Goal: Transaction & Acquisition: Purchase product/service

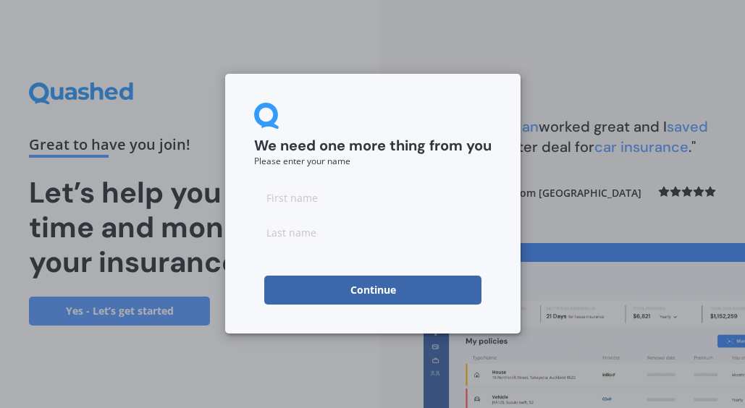
click at [349, 201] on input at bounding box center [372, 197] width 237 height 29
type input "Abbey"
type input "Smale"
click at [419, 290] on button "Continue" at bounding box center [372, 290] width 217 height 29
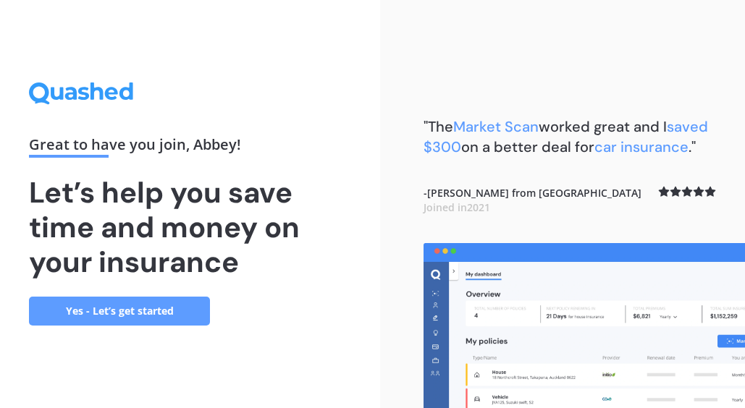
click at [201, 298] on link "Yes - Let’s get started" at bounding box center [119, 311] width 181 height 29
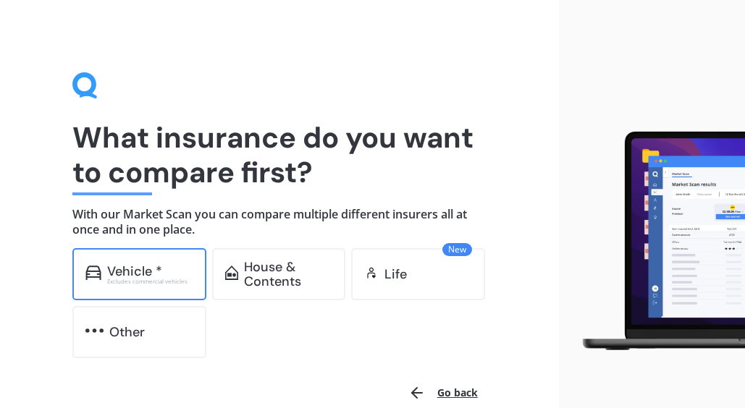
click at [149, 283] on div "Excludes commercial vehicles" at bounding box center [150, 282] width 86 height 6
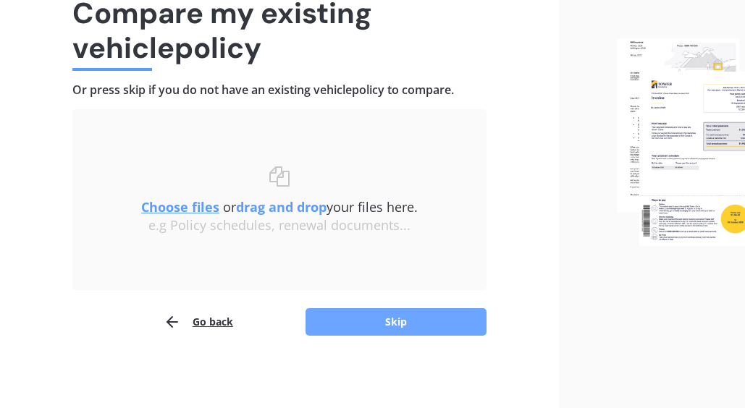
scroll to position [124, 0]
click at [382, 318] on button "Skip" at bounding box center [395, 323] width 181 height 28
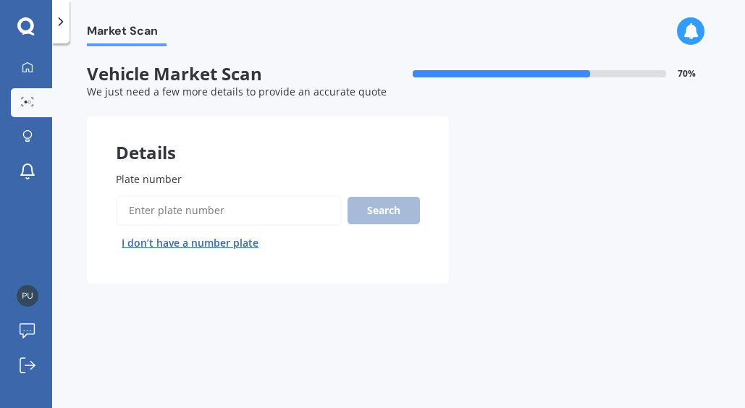
click at [256, 206] on input "Plate number" at bounding box center [229, 210] width 226 height 30
type input "atg466"
drag, startPoint x: 429, startPoint y: 211, endPoint x: 406, endPoint y: 211, distance: 22.4
click at [429, 211] on div "Plate number Search I don’t have a number plate" at bounding box center [268, 213] width 362 height 141
click at [396, 207] on button "Search" at bounding box center [383, 211] width 72 height 28
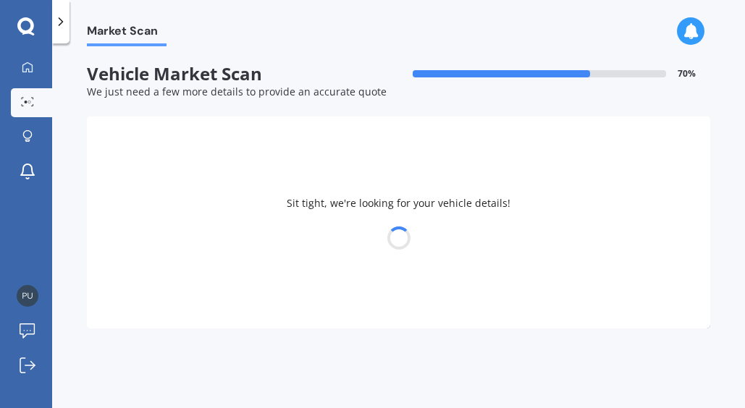
select select "HONDA"
select select "ACCORD"
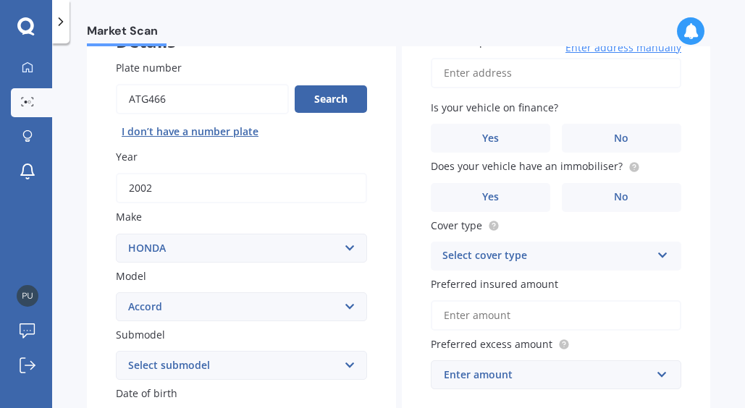
scroll to position [122, 0]
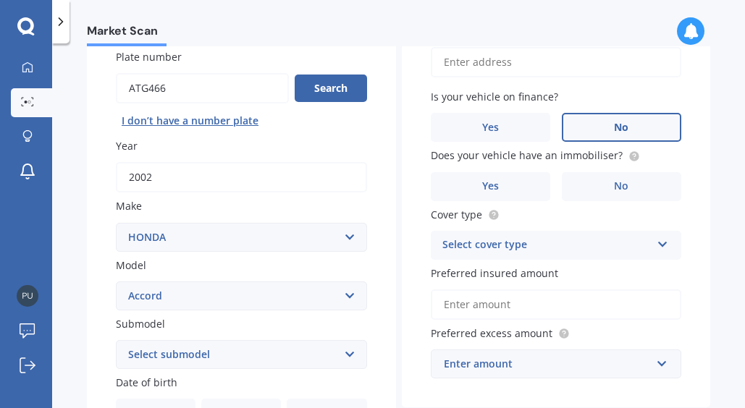
click at [615, 140] on label "No" at bounding box center [621, 127] width 119 height 29
click at [0, 0] on input "No" at bounding box center [0, 0] width 0 height 0
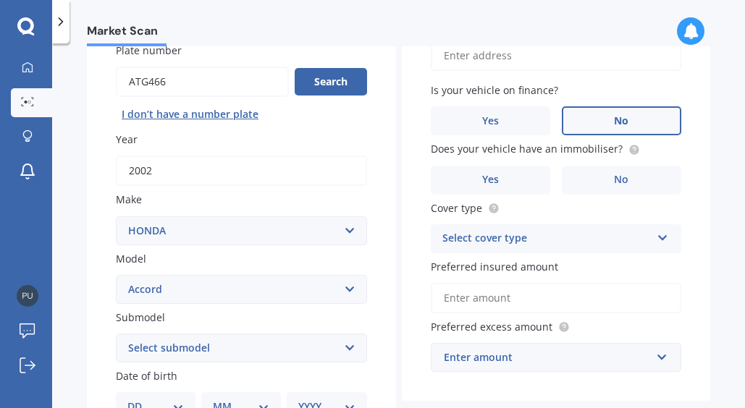
click at [608, 230] on div "Select cover type" at bounding box center [546, 238] width 209 height 17
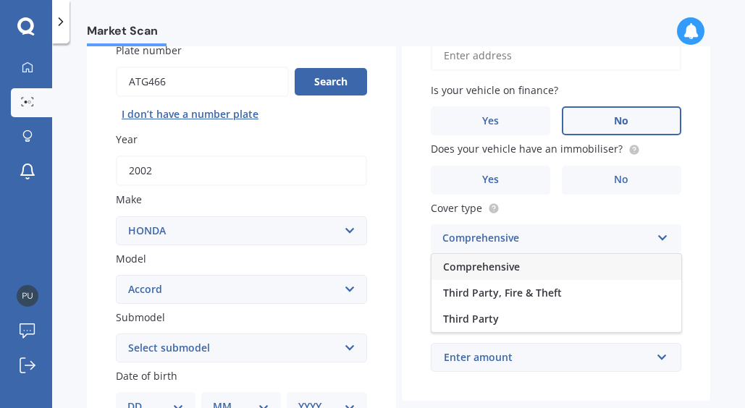
click at [560, 262] on div "Comprehensive" at bounding box center [556, 267] width 250 height 26
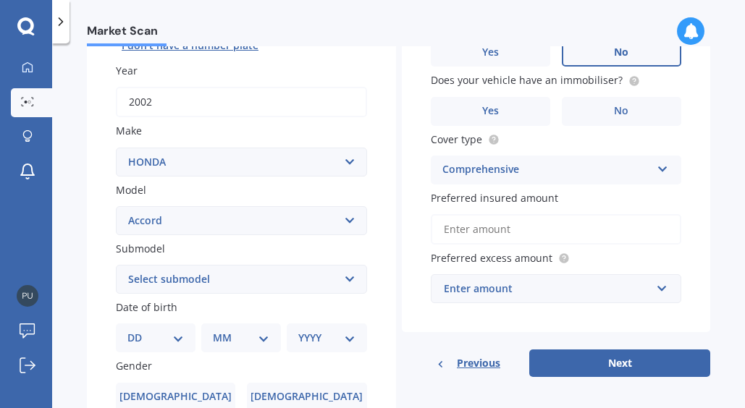
scroll to position [201, 0]
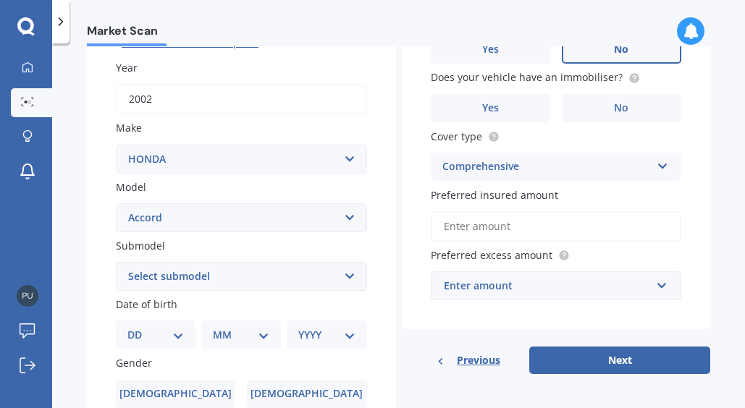
click at [568, 237] on input "Preferred insured amount" at bounding box center [556, 226] width 251 height 30
click at [541, 288] on div "Enter amount" at bounding box center [548, 286] width 208 height 16
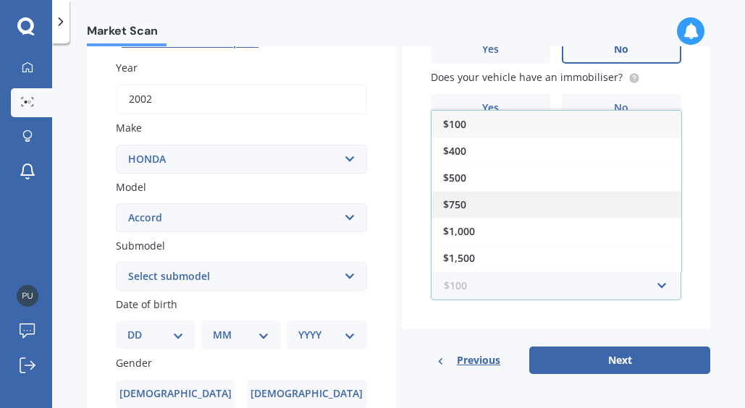
scroll to position [0, 0]
click at [498, 198] on div "$750" at bounding box center [556, 204] width 250 height 27
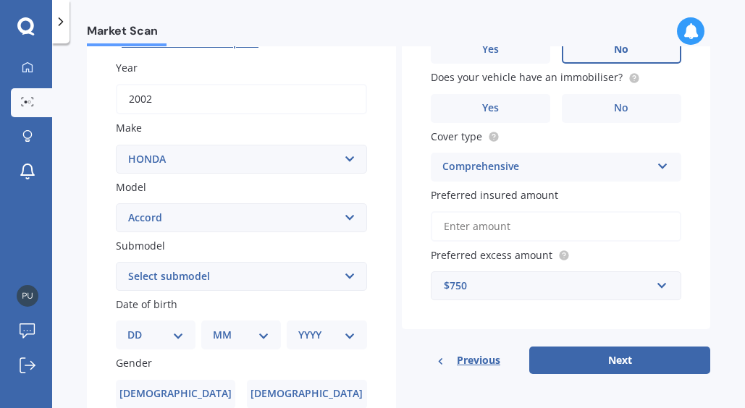
click at [519, 211] on input "Preferred insured amount" at bounding box center [556, 226] width 251 height 30
click at [592, 217] on input "Preferred insured amount" at bounding box center [556, 226] width 251 height 30
click at [615, 218] on input "Preferred insured amount" at bounding box center [556, 226] width 251 height 30
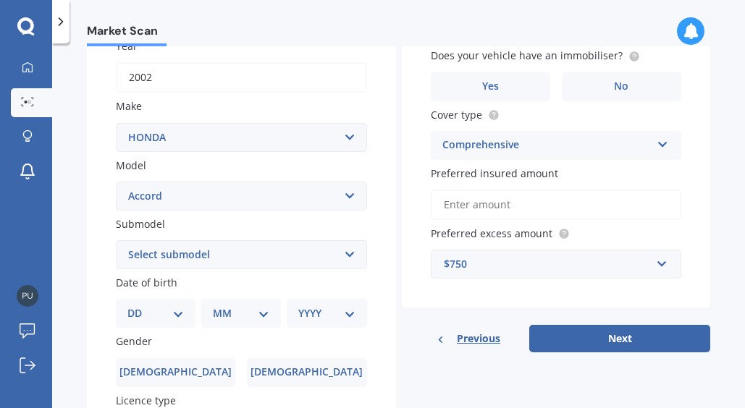
scroll to position [223, 0]
select select "LXI"
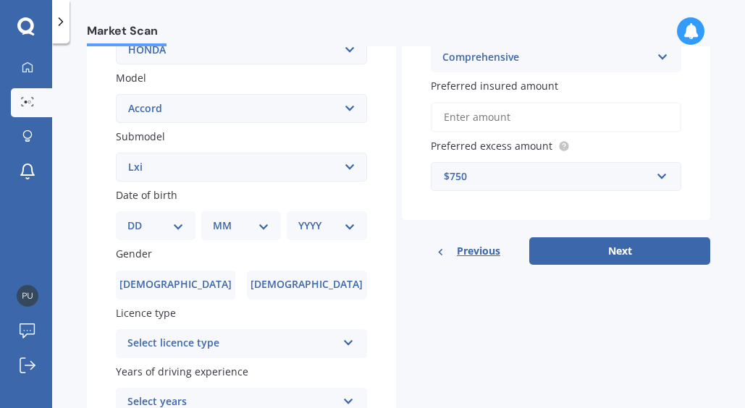
scroll to position [313, 0]
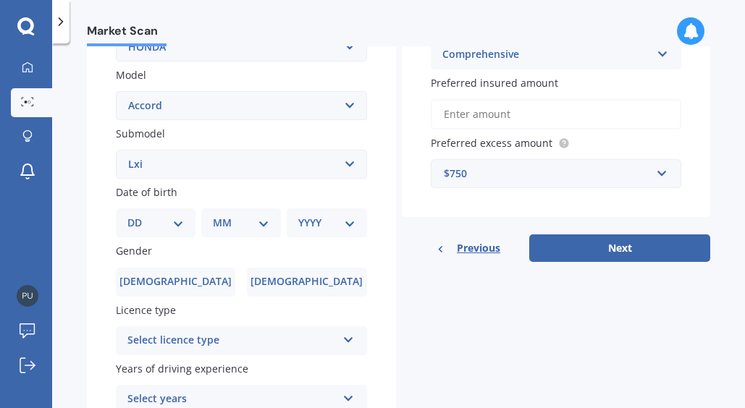
select select "11"
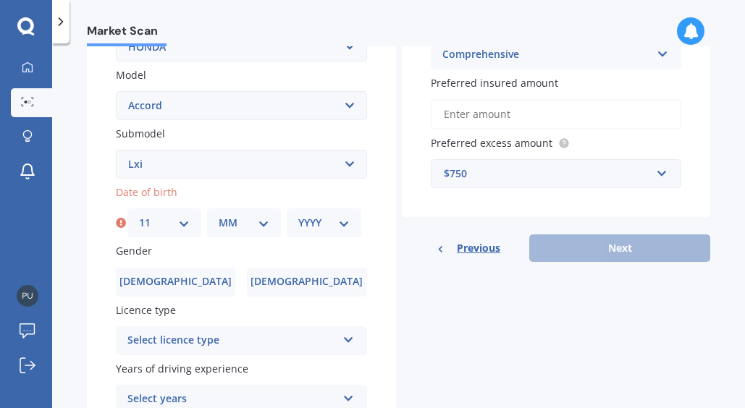
click at [263, 210] on div "MM 01 02 03 04 05 06 07 08 09 10 11 12" at bounding box center [244, 222] width 74 height 29
select select "11"
select select "2001"
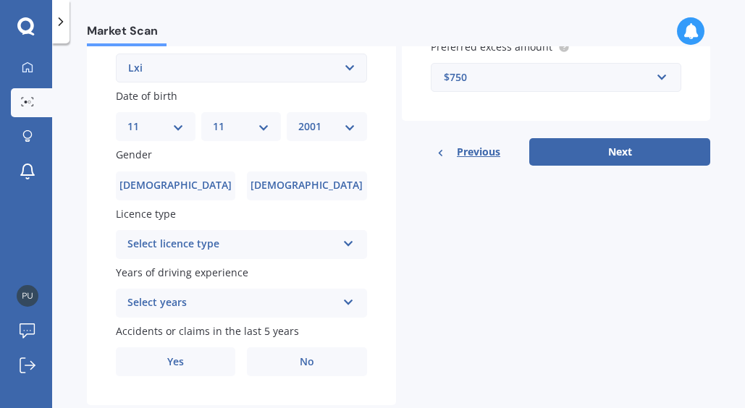
scroll to position [415, 0]
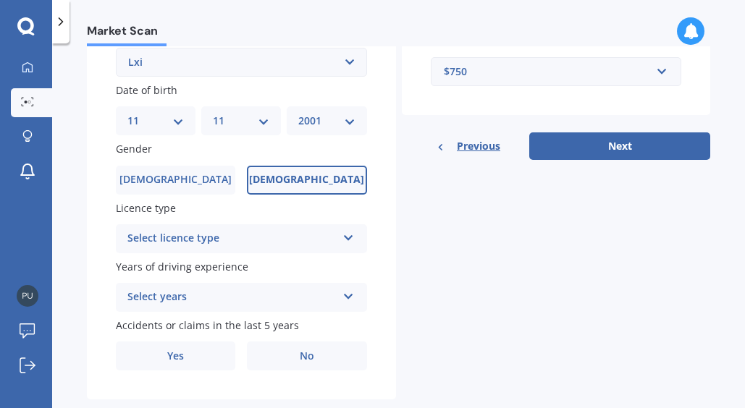
click at [277, 177] on label "Female" at bounding box center [306, 180] width 119 height 29
click at [0, 0] on input "Female" at bounding box center [0, 0] width 0 height 0
click at [261, 235] on div "Select licence type" at bounding box center [231, 238] width 209 height 17
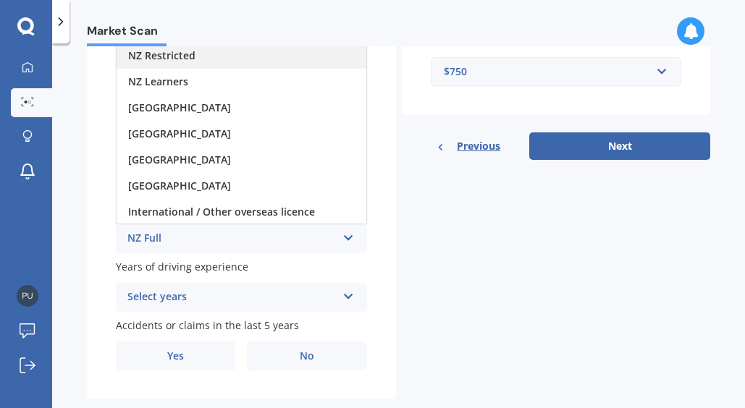
click at [217, 59] on div "NZ Restricted" at bounding box center [242, 56] width 250 height 26
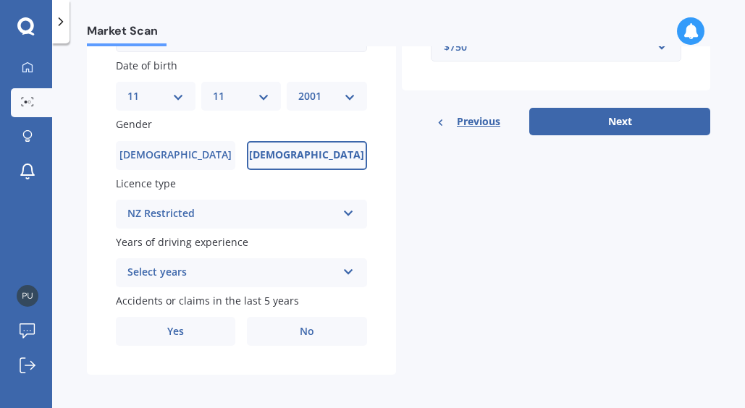
scroll to position [439, 0]
click at [229, 274] on div "Select years" at bounding box center [231, 273] width 209 height 17
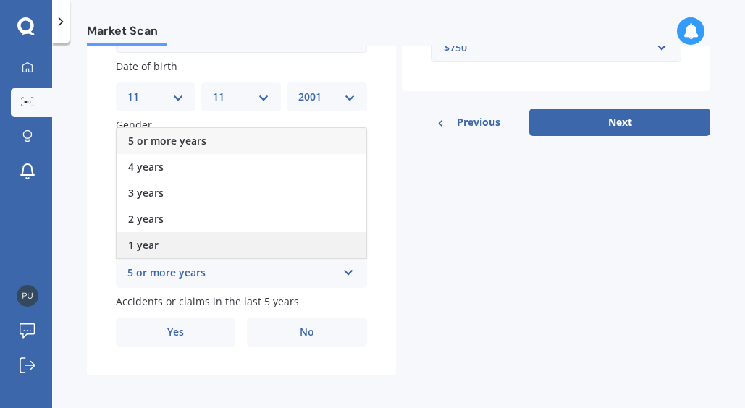
click at [194, 241] on div "1 year" at bounding box center [242, 245] width 250 height 26
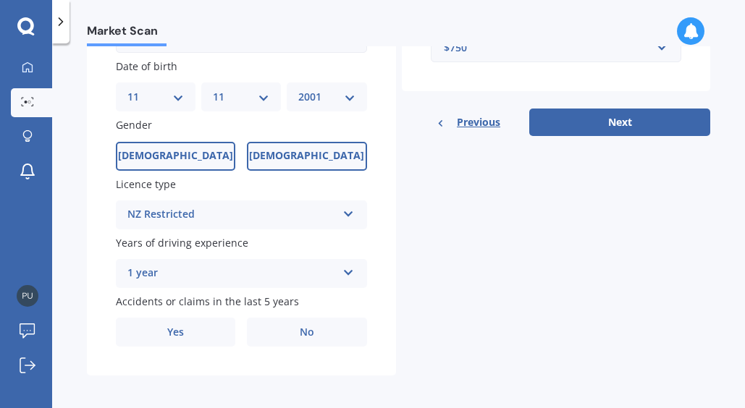
scroll to position [0, 0]
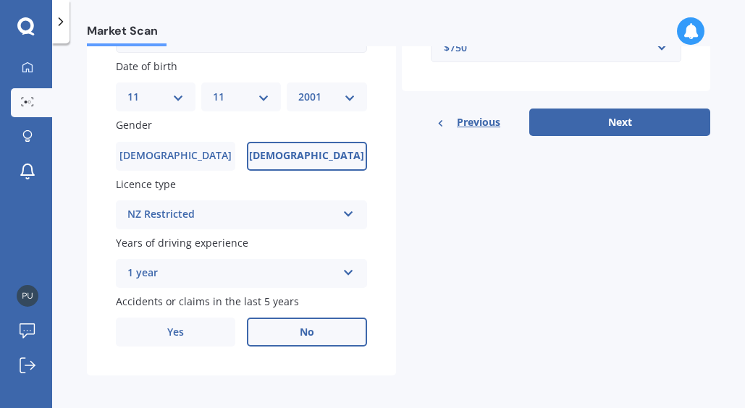
click at [269, 334] on label "No" at bounding box center [306, 332] width 119 height 29
click at [0, 0] on input "No" at bounding box center [0, 0] width 0 height 0
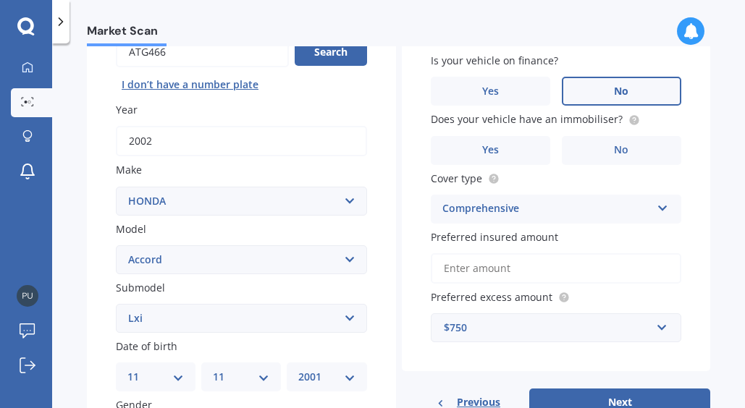
scroll to position [166, 0]
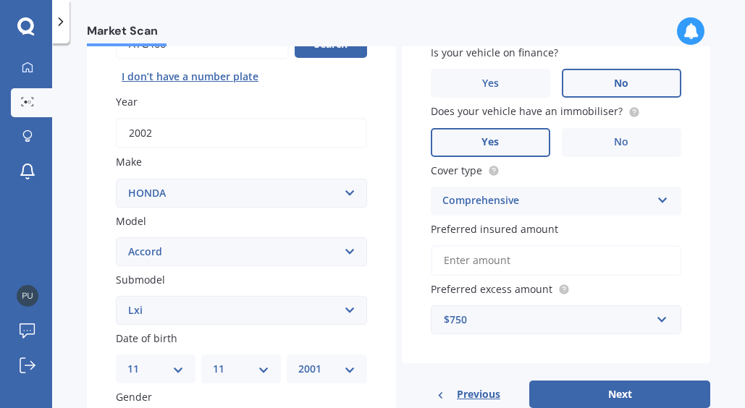
click at [493, 138] on span "Yes" at bounding box center [489, 142] width 17 height 12
click at [0, 0] on input "Yes" at bounding box center [0, 0] width 0 height 0
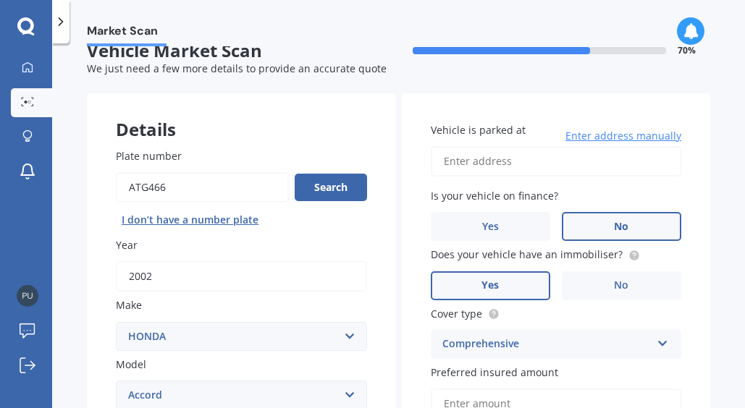
scroll to position [28, 0]
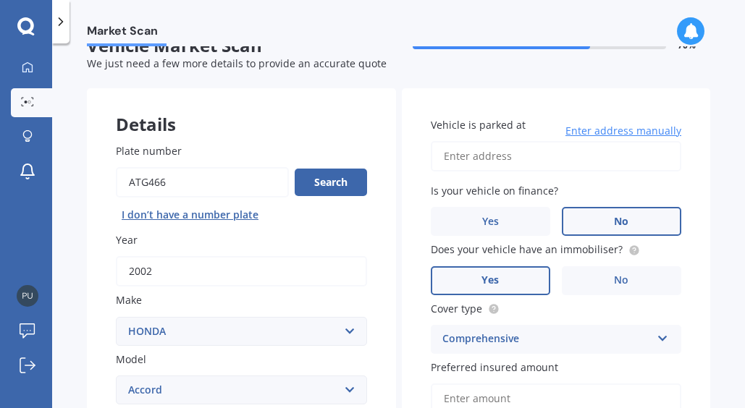
click at [634, 130] on span "Enter address manually" at bounding box center [623, 131] width 116 height 14
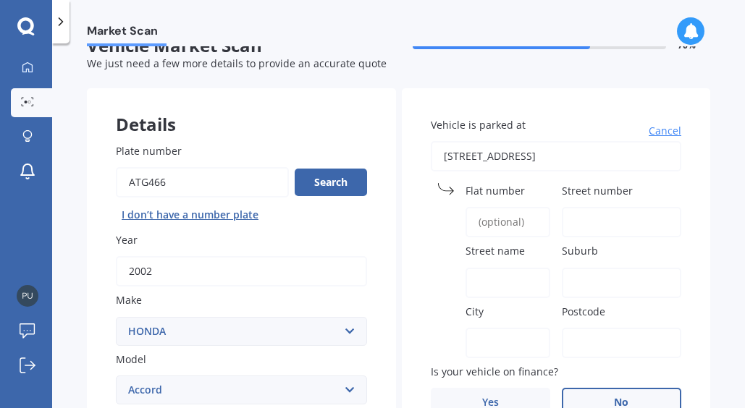
type input "129D Barrack Road, Mount Wellington, Auckland 1060, Aotearoa"
type input "129D"
type input "Barrack Road"
type input "Mount Wellington"
type input "Auckland"
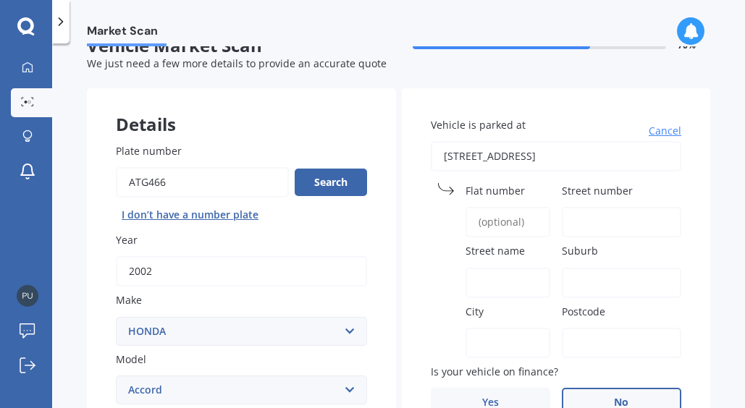
type input "1060"
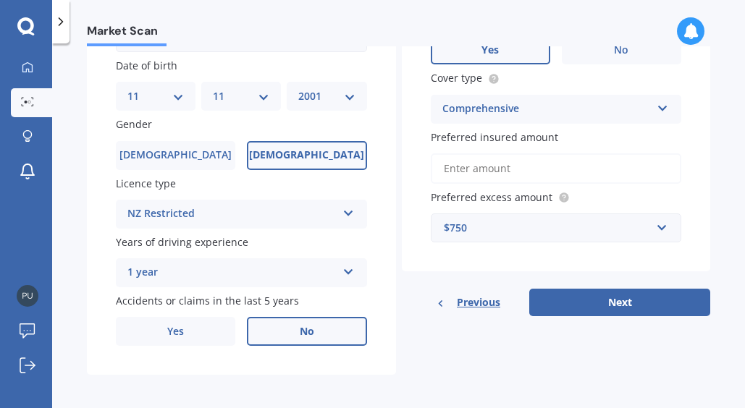
scroll to position [439, 0]
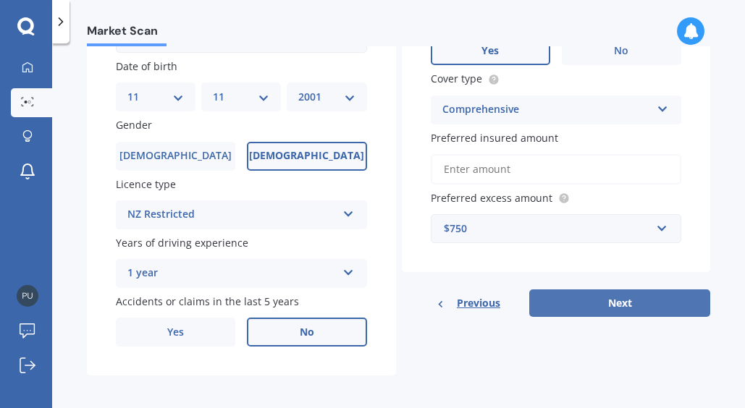
click at [606, 297] on button "Next" at bounding box center [619, 304] width 181 height 28
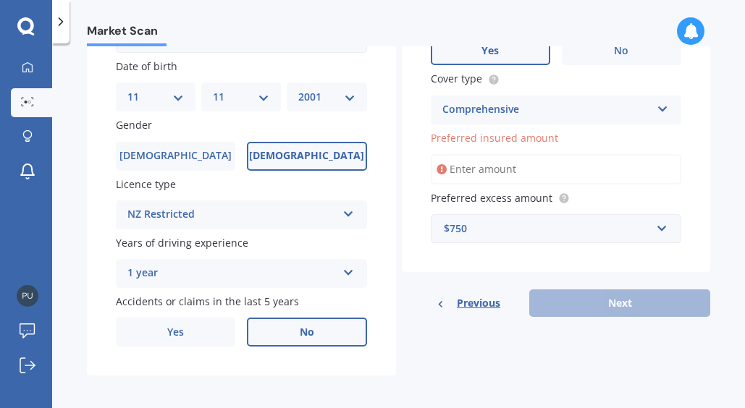
click at [505, 159] on input "Preferred insured amount" at bounding box center [556, 169] width 251 height 30
click at [499, 163] on input "Preferred insured amount" at bounding box center [556, 169] width 251 height 30
click at [570, 159] on input "Preferred insured amount" at bounding box center [556, 169] width 251 height 30
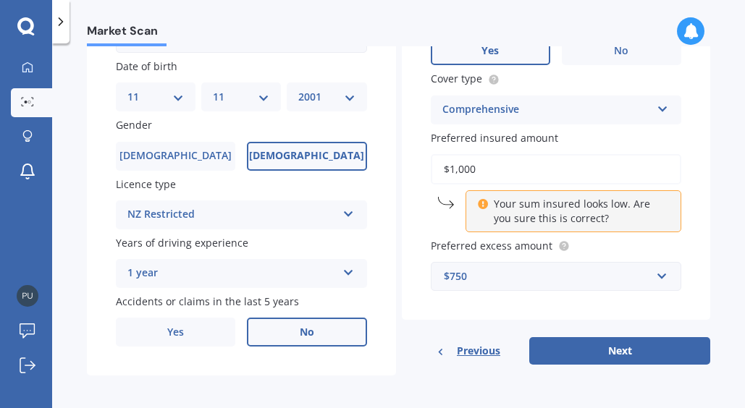
click at [518, 204] on p "Your sum insured looks low. Are you sure this is correct?" at bounding box center [579, 211] width 170 height 29
click at [482, 160] on input "$1,000" at bounding box center [556, 169] width 251 height 30
click at [494, 160] on input "$20" at bounding box center [556, 169] width 251 height 30
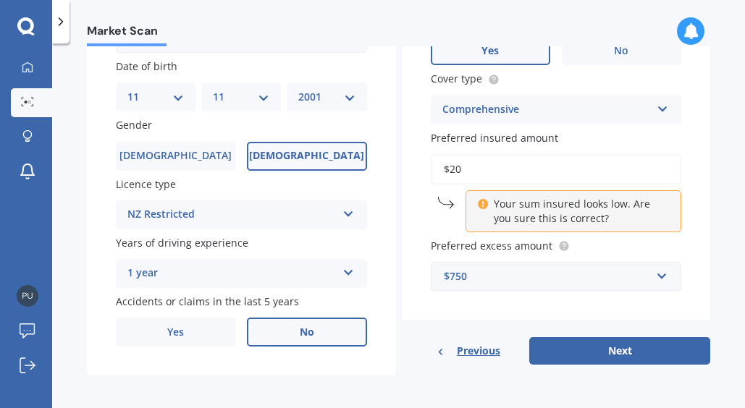
click at [494, 160] on input "$20" at bounding box center [556, 169] width 251 height 30
click at [704, 239] on div "Market Scan Vehicle Market Scan 70 % We just need a few more details to provide…" at bounding box center [398, 228] width 693 height 365
click at [553, 190] on div "Your sum insured looks low. Are you sure this is correct?" at bounding box center [573, 211] width 216 height 42
click at [541, 210] on p "Your sum insured looks low. Are you sure this is correct?" at bounding box center [579, 211] width 170 height 29
click at [479, 198] on icon at bounding box center [483, 202] width 10 height 10
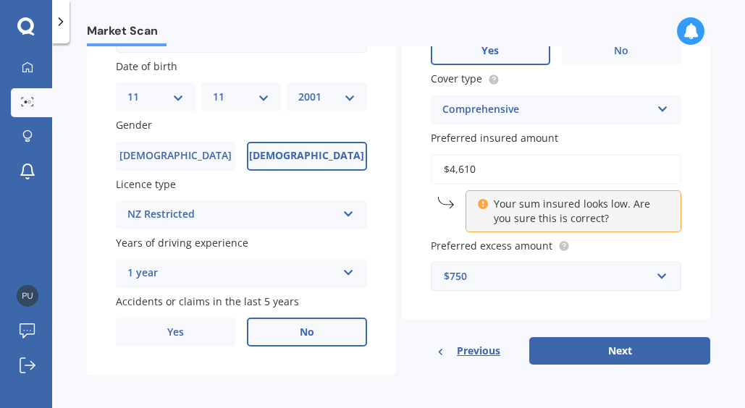
click at [476, 173] on input "$4,610" at bounding box center [556, 169] width 251 height 30
type input "$5"
type input "$4,610"
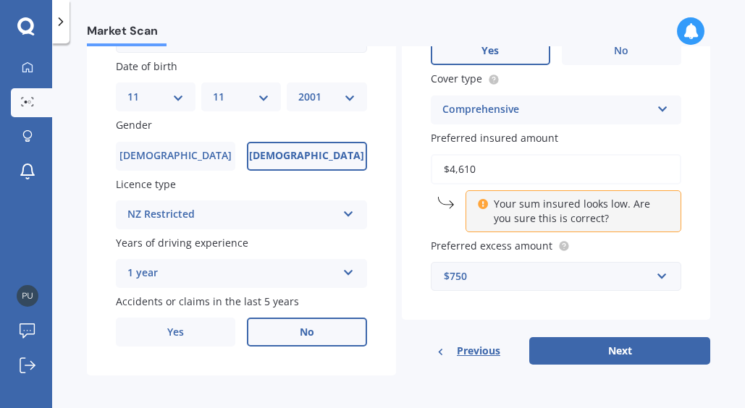
click at [610, 339] on button "Next" at bounding box center [619, 351] width 181 height 28
select select "11"
select select "2001"
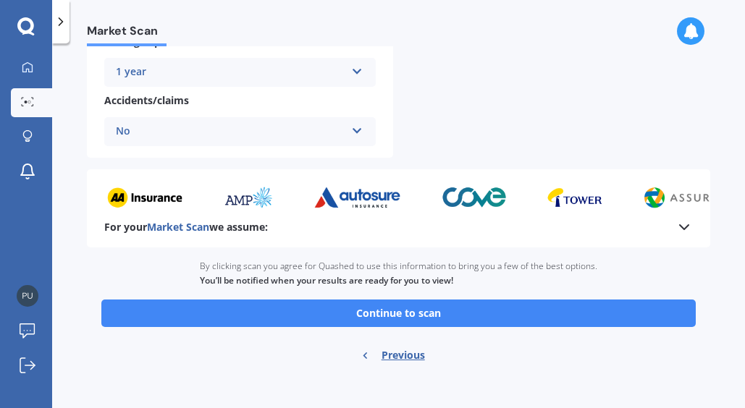
scroll to position [631, 0]
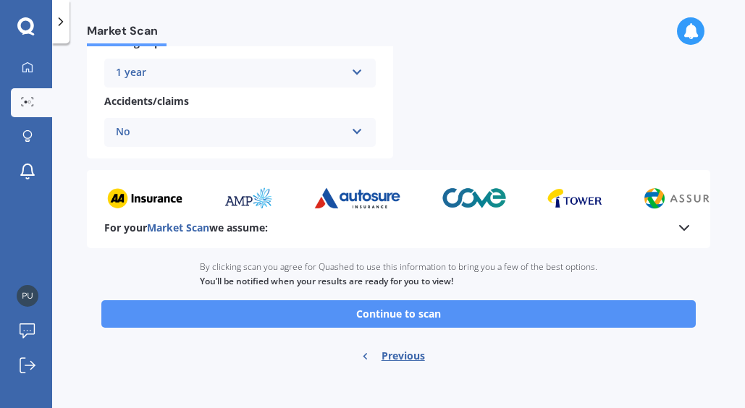
click at [452, 305] on button "Continue to scan" at bounding box center [398, 314] width 594 height 28
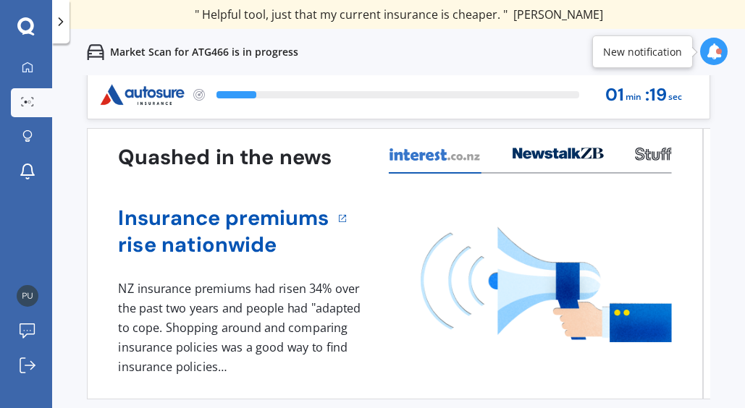
scroll to position [5, 0]
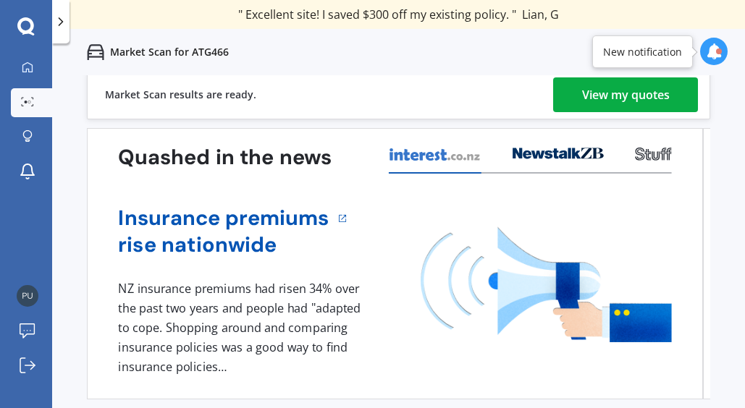
click at [613, 79] on div "View my quotes" at bounding box center [626, 94] width 88 height 35
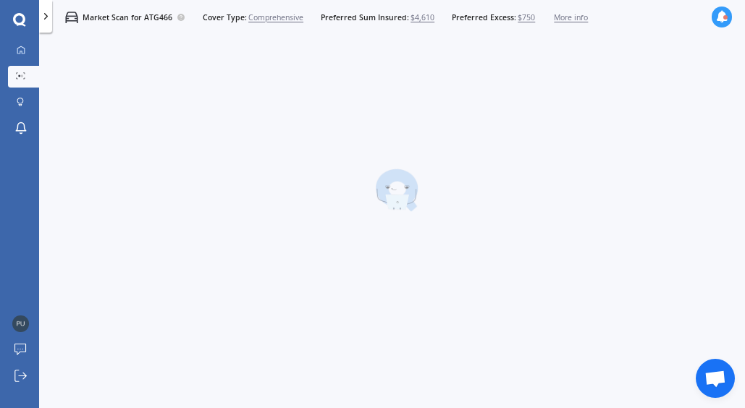
click at [612, 93] on div at bounding box center [396, 191] width 697 height 306
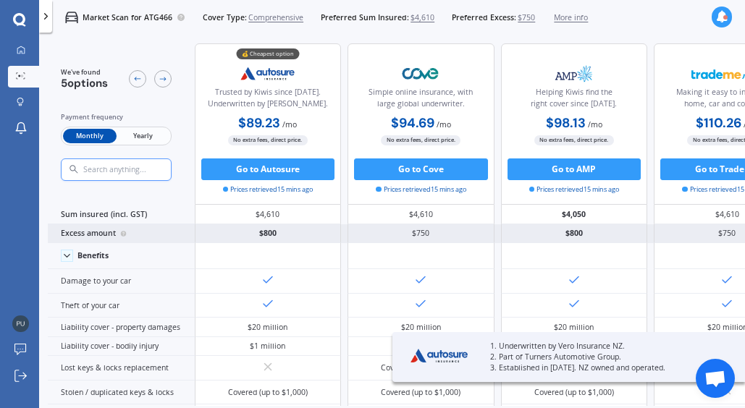
scroll to position [4, 0]
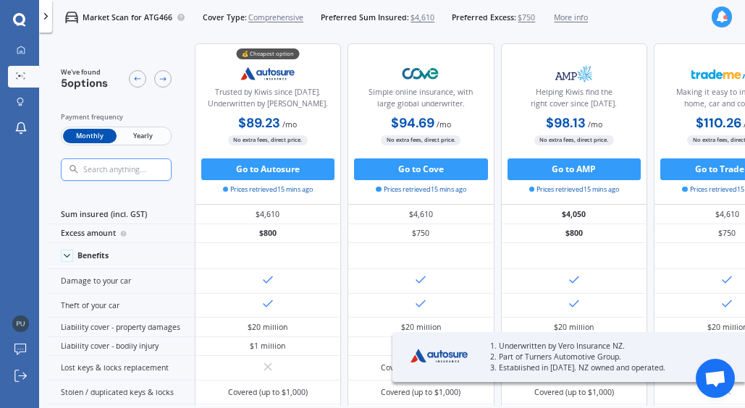
click at [145, 138] on span "Yearly" at bounding box center [143, 136] width 53 height 14
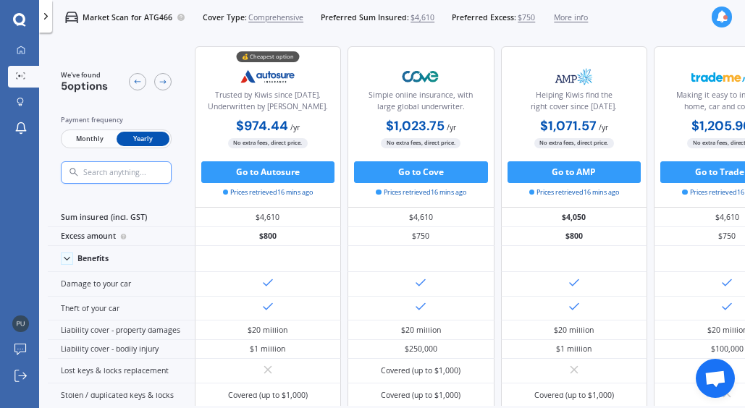
scroll to position [0, 0]
click at [518, 21] on span "$750" at bounding box center [526, 17] width 17 height 11
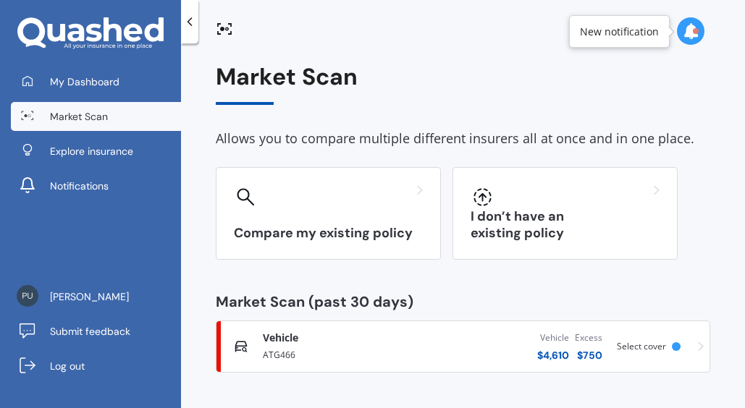
click at [465, 339] on div "Vehicle $ 4,610 Excess $ 750" at bounding box center [513, 346] width 186 height 43
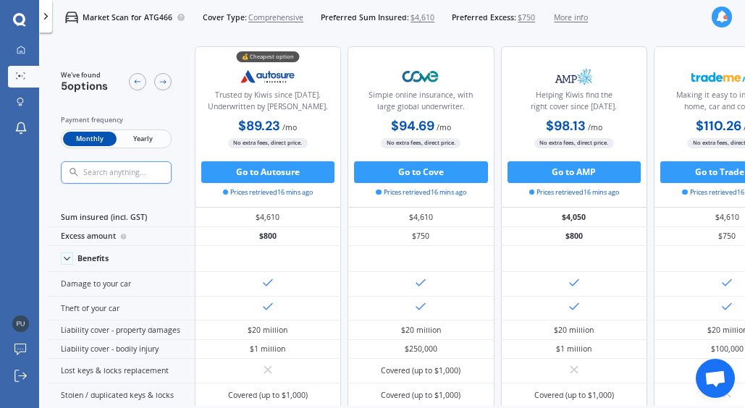
click at [521, 19] on span "$750" at bounding box center [526, 17] width 17 height 11
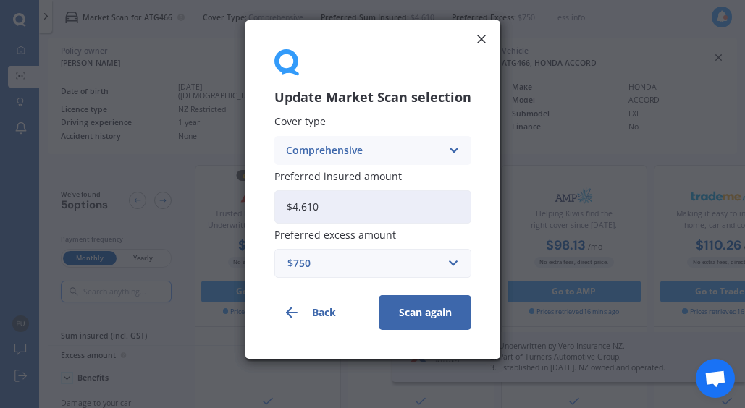
click at [489, 20] on div "Update Market Scan selection Cover type Comprehensive Comprehensive Third Party…" at bounding box center [372, 189] width 255 height 339
click at [569, 17] on div "Update Market Scan selection Cover type Comprehensive Comprehensive Third Party…" at bounding box center [372, 204] width 745 height 408
